Goal: Navigation & Orientation: Understand site structure

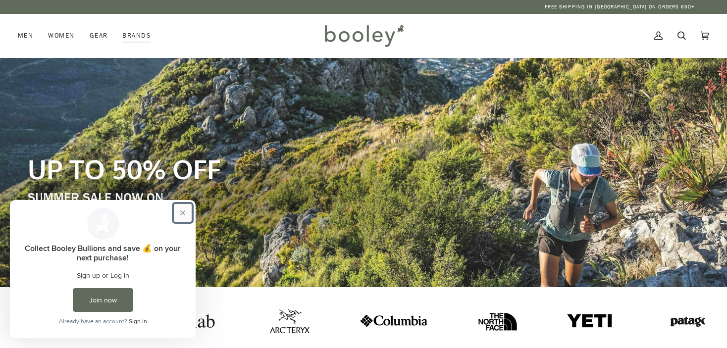
click at [184, 215] on button "Close prompt" at bounding box center [183, 213] width 18 height 18
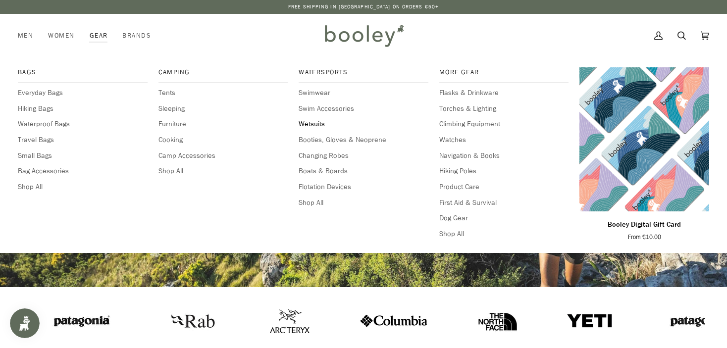
click at [311, 123] on span "Wetsuits" at bounding box center [364, 124] width 130 height 11
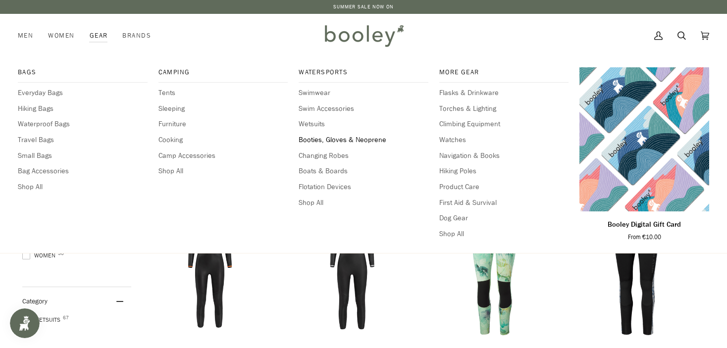
click at [320, 141] on span "Booties, Gloves & Neoprene" at bounding box center [364, 140] width 130 height 11
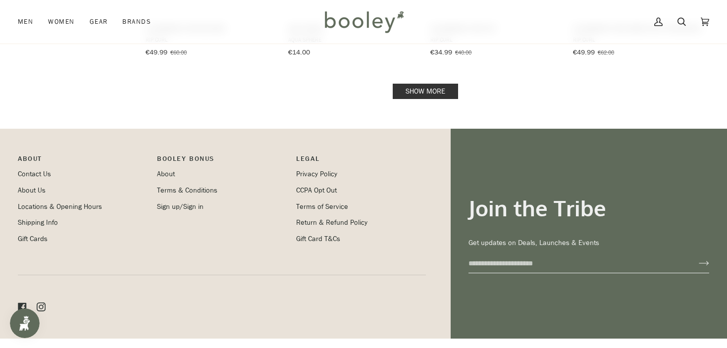
scroll to position [1200, 0]
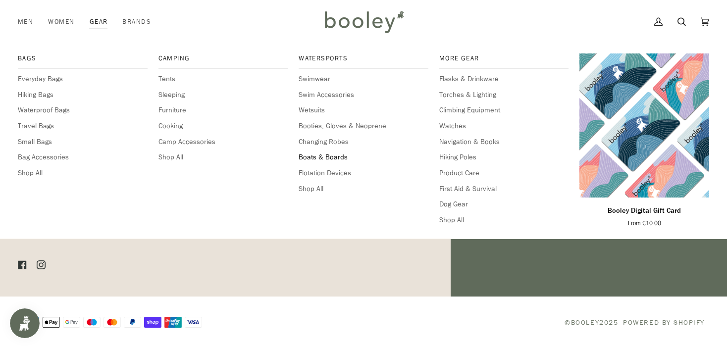
click at [310, 155] on span "Boats & Boards" at bounding box center [364, 157] width 130 height 11
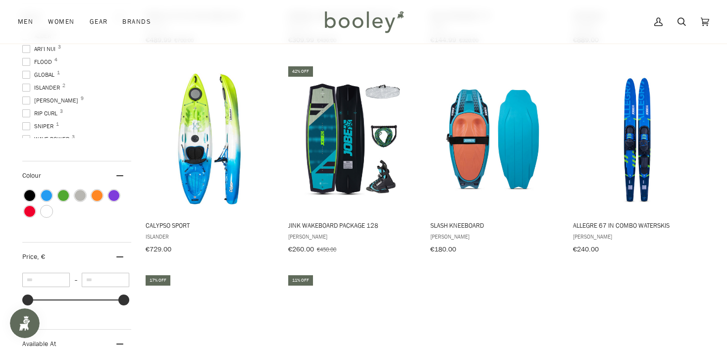
scroll to position [347, 0]
